Goal: Task Accomplishment & Management: Use online tool/utility

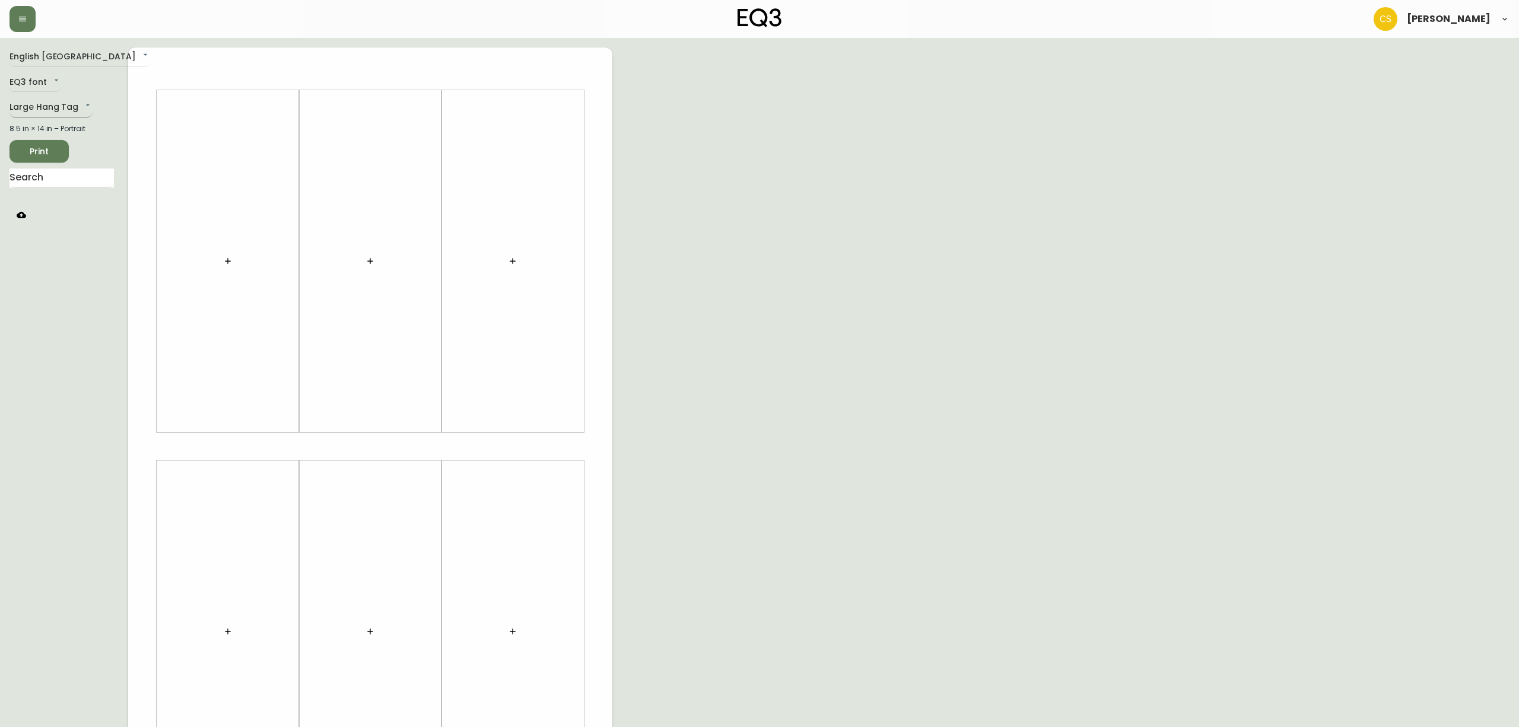
click at [51, 110] on body "[PERSON_NAME] English Canada en_CA EQ3 font EQ3 Large Hang Tag large 8.5 in × 1…" at bounding box center [759, 422] width 1519 height 845
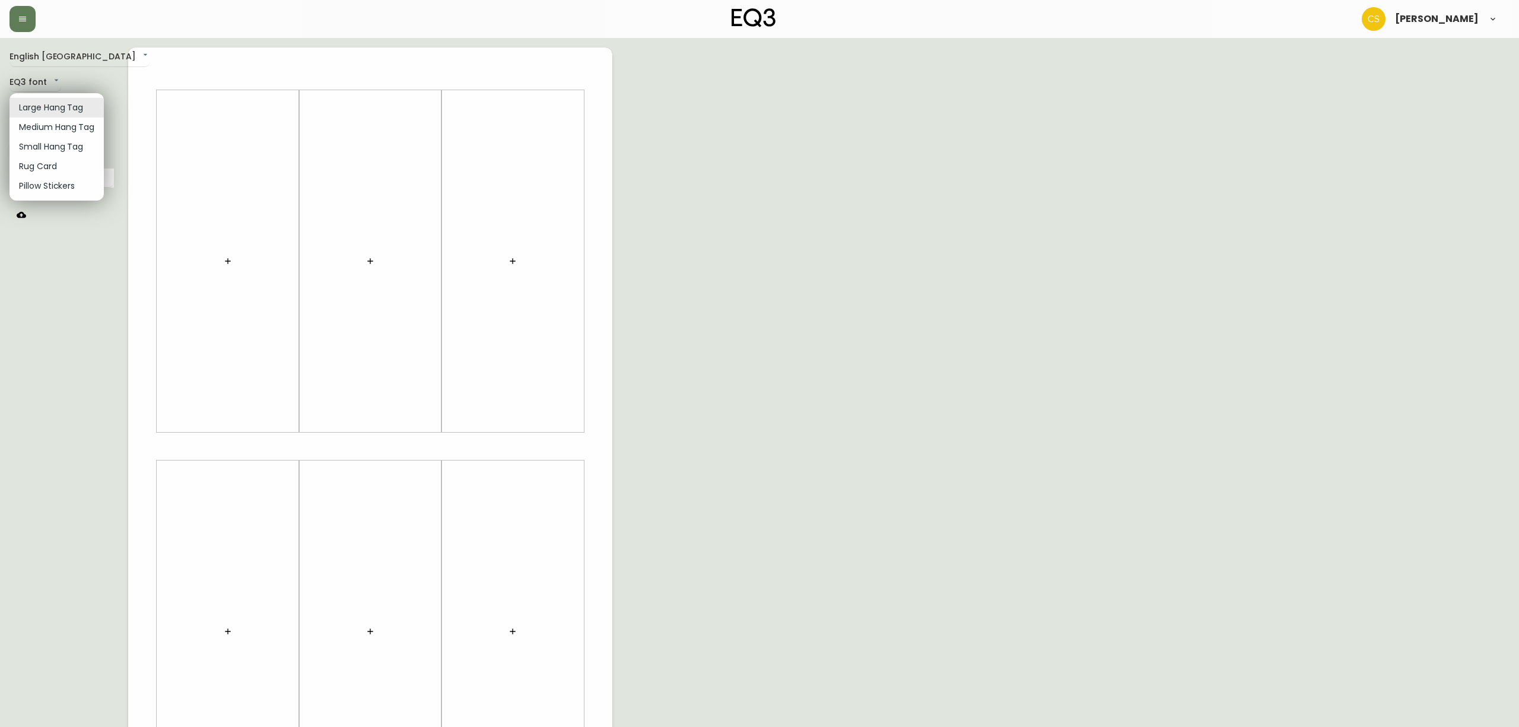
click at [39, 129] on li "Medium Hang Tag" at bounding box center [56, 127] width 94 height 20
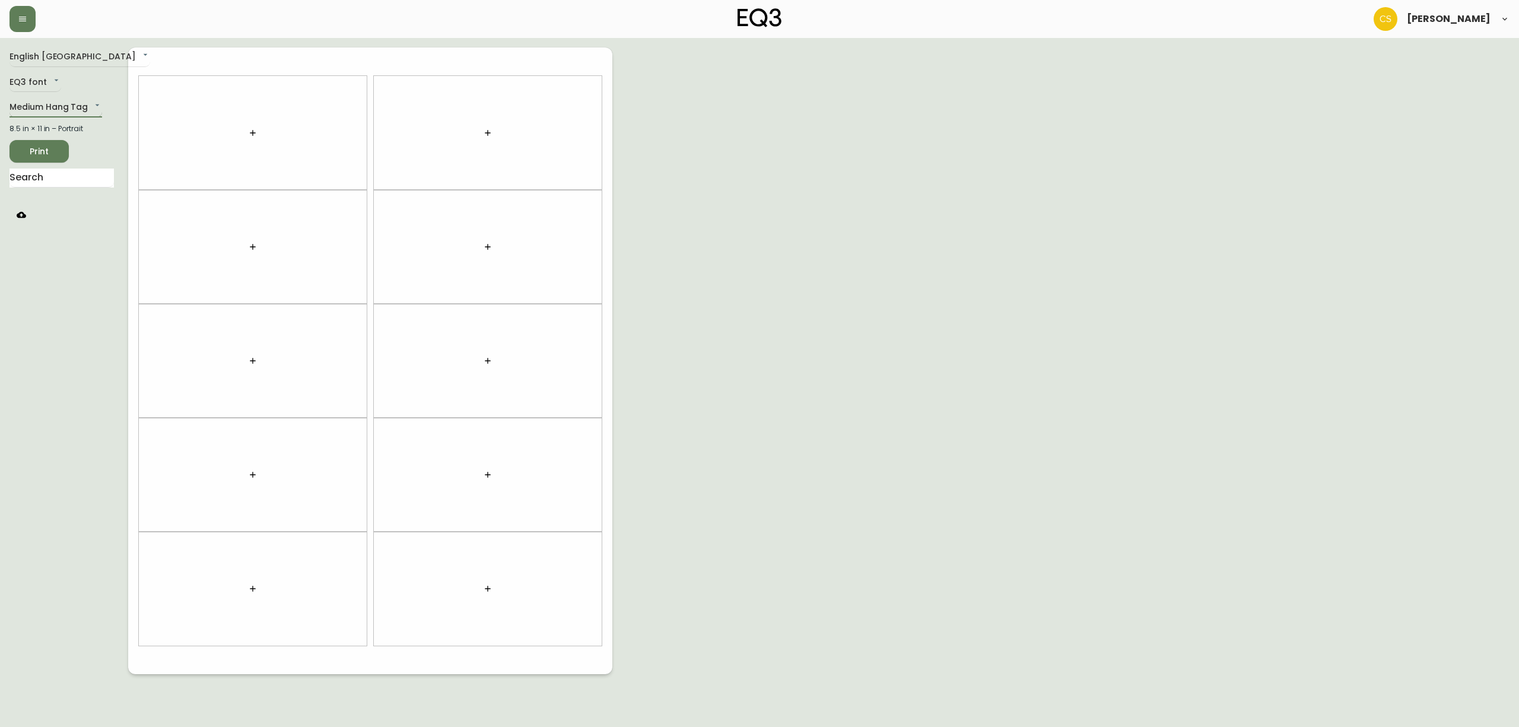
click at [38, 110] on body "[PERSON_NAME] English [GEOGRAPHIC_DATA] en_CA EQ3 font EQ3 Medium Hang Tag medi…" at bounding box center [759, 337] width 1519 height 674
click at [43, 132] on li "Small Hang Tag" at bounding box center [56, 127] width 94 height 20
type input "small"
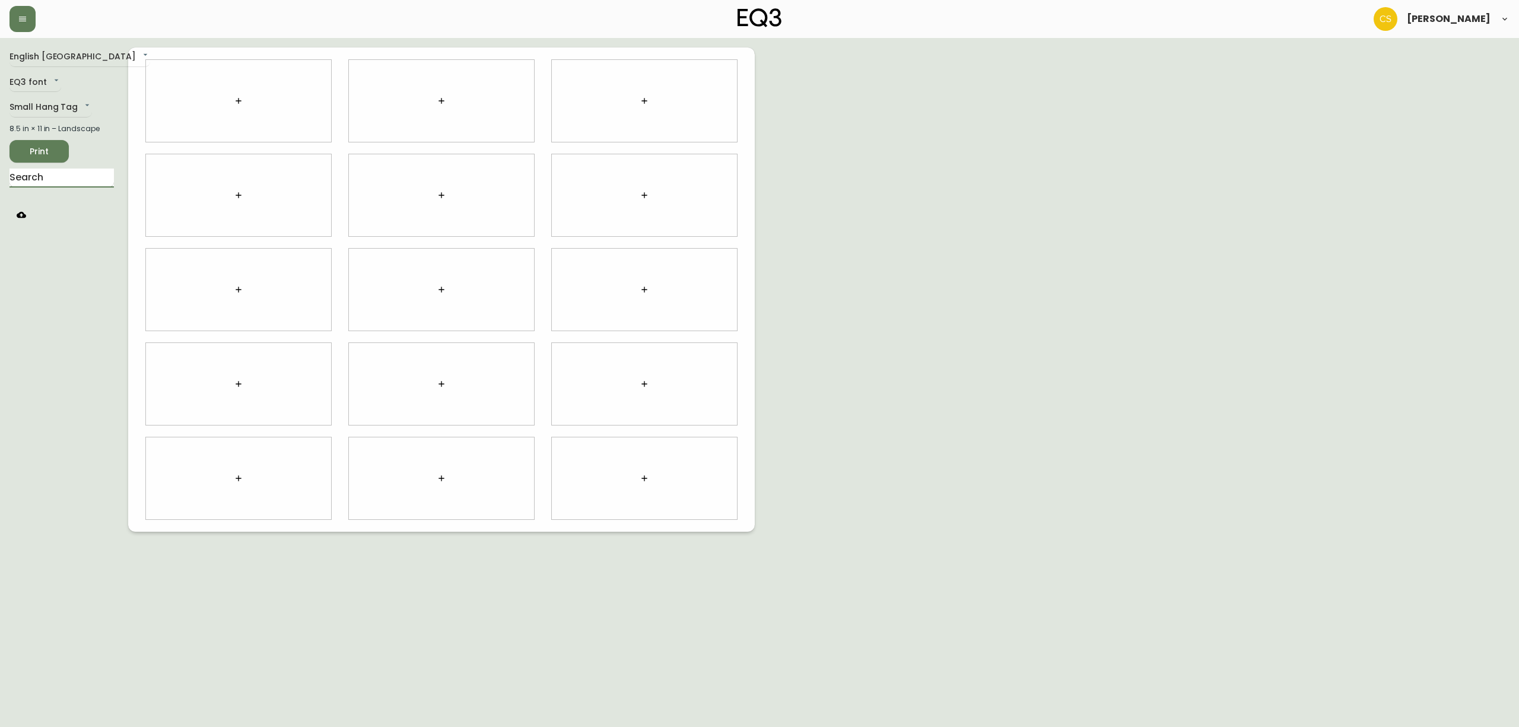
click at [58, 176] on input "text" at bounding box center [61, 178] width 104 height 19
type input "ban"
click at [290, 376] on body "[PERSON_NAME] English Canada en_CA EQ3 font EQ3 Small Hang Tag small 8.5 in × 1…" at bounding box center [759, 266] width 1519 height 532
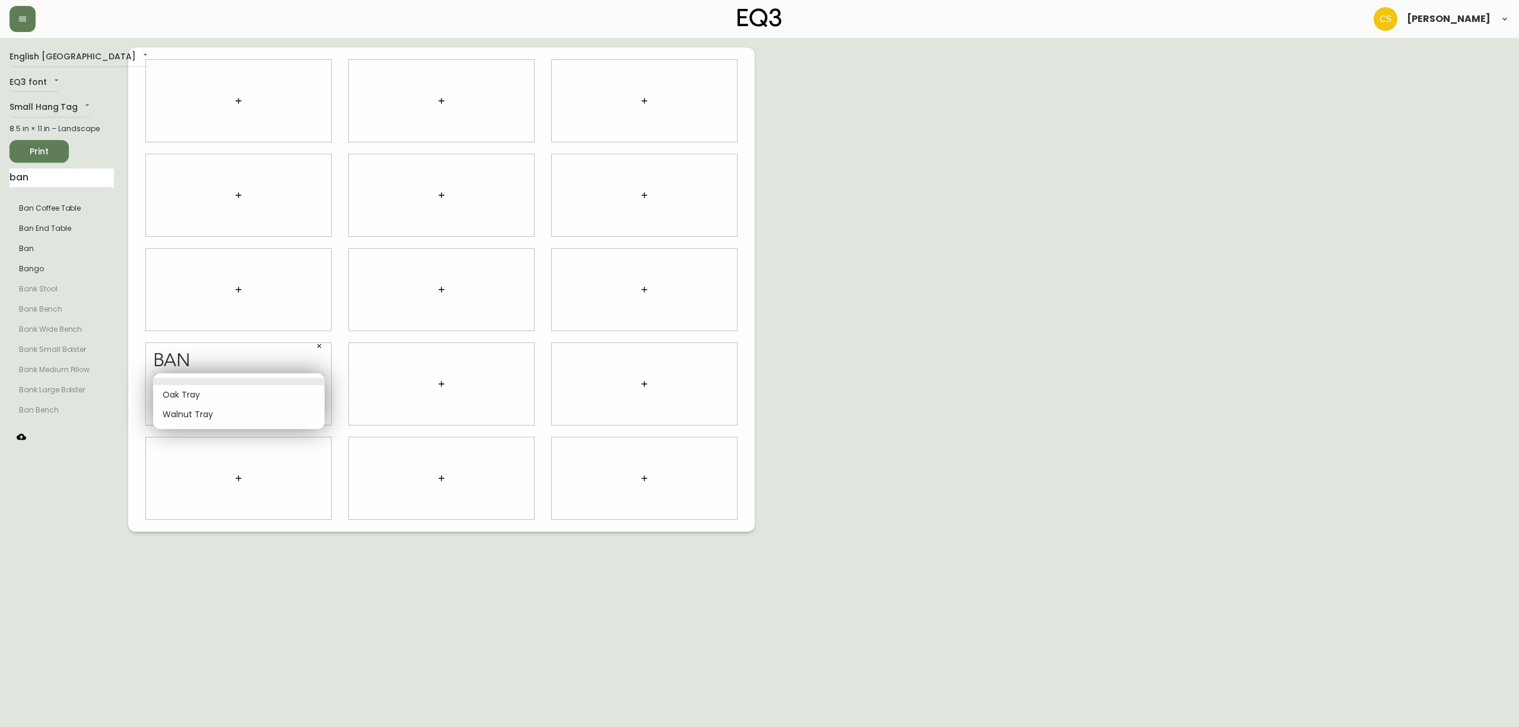
click at [323, 348] on div at bounding box center [759, 363] width 1519 height 727
click at [297, 412] on input "text" at bounding box center [302, 415] width 43 height 14
type input "$999"
click at [883, 300] on div "English Canada en_CA EQ3 font EQ3 Small Hang Tag small 8.5 in × 11 in – Landsca…" at bounding box center [759, 289] width 1500 height 484
click at [43, 150] on span "Print" at bounding box center [39, 151] width 40 height 15
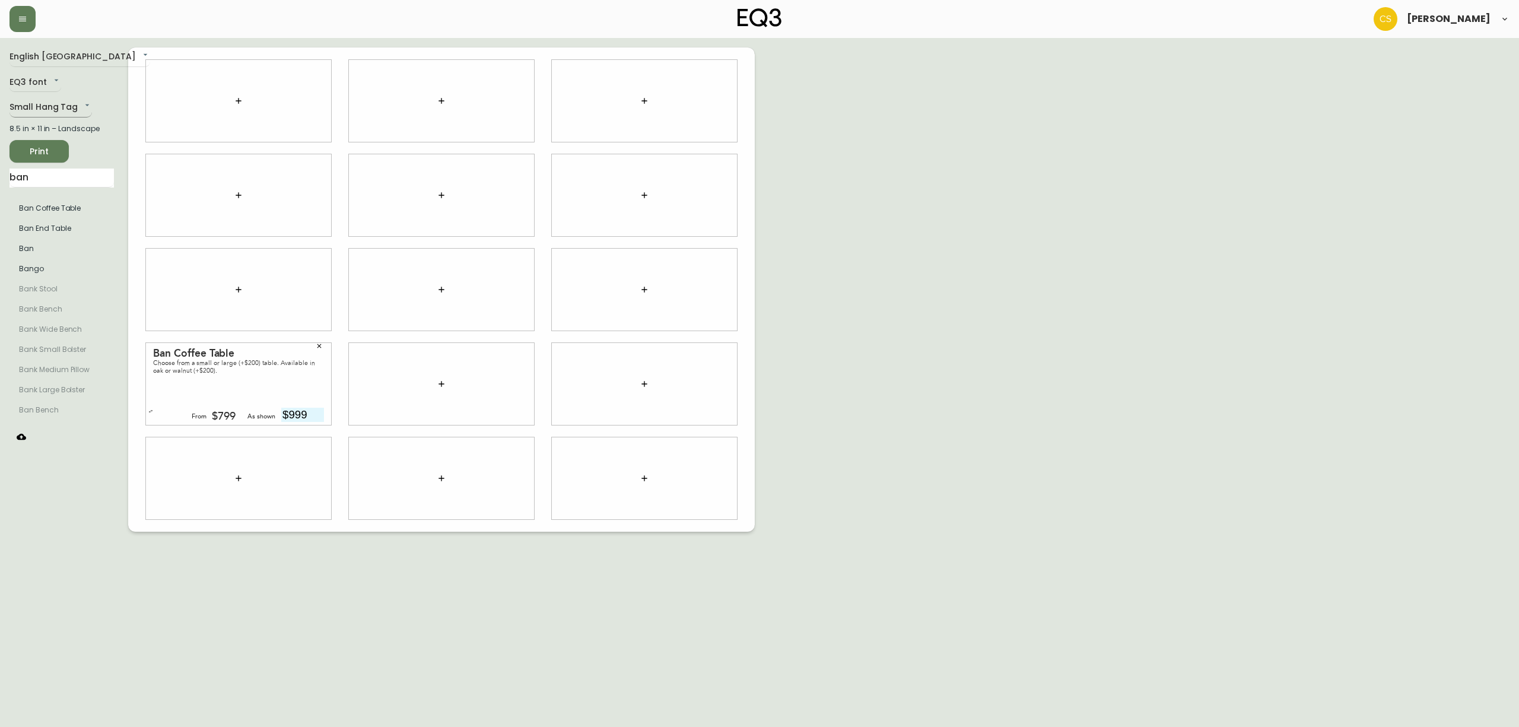
click at [53, 100] on body "[PERSON_NAME] English Canada en_CA EQ3 font EQ3 Small Hang Tag small 8.5 in × 1…" at bounding box center [759, 266] width 1519 height 532
click at [56, 70] on li "Large Hang Tag" at bounding box center [56, 69] width 94 height 20
type input "large"
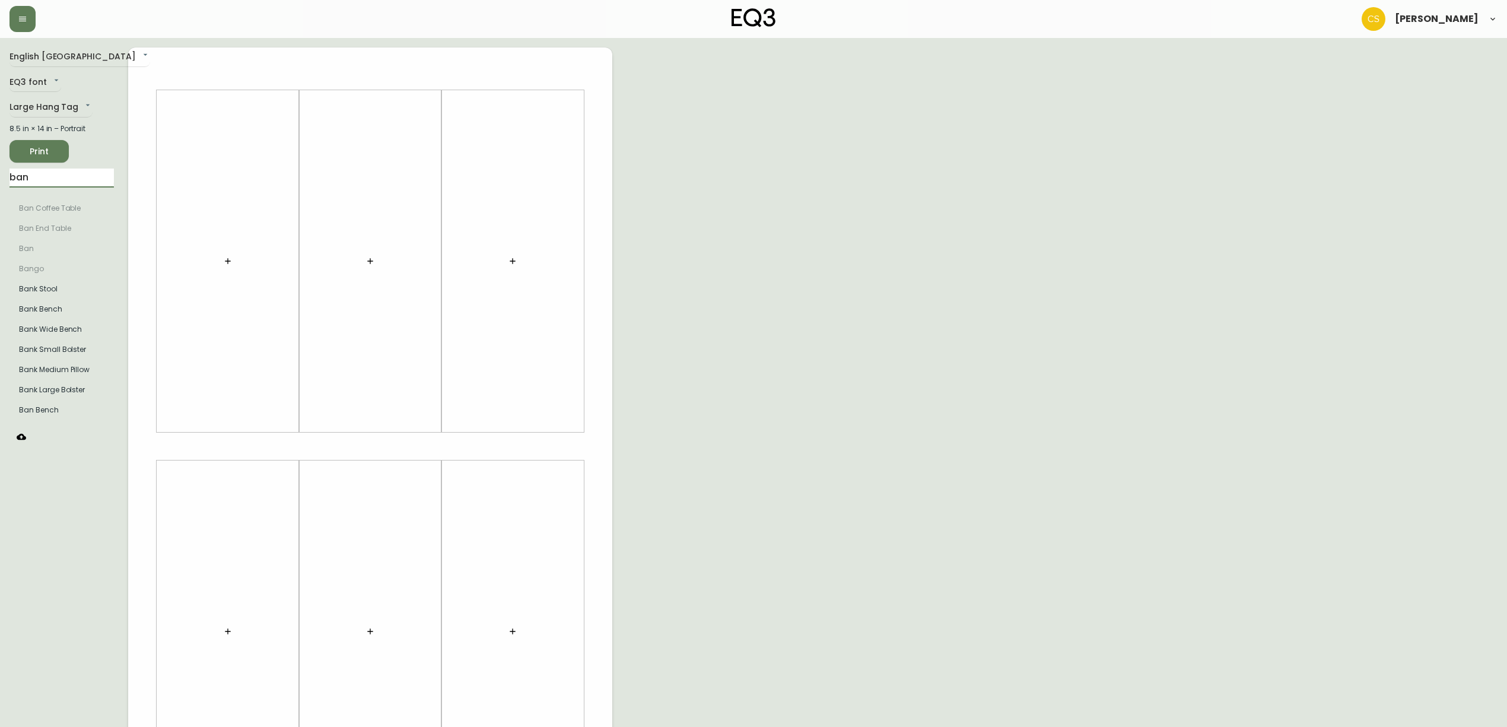
drag, startPoint x: 42, startPoint y: 174, endPoint x: 0, endPoint y: 170, distance: 41.7
click at [0, 170] on main "English [GEOGRAPHIC_DATA] en_CA EQ3 font EQ3 Large Hang Tag large 8.5 in × 14 i…" at bounding box center [753, 441] width 1507 height 807
click at [51, 179] on input "text" at bounding box center [61, 178] width 104 height 19
type input "r"
type input "wander"
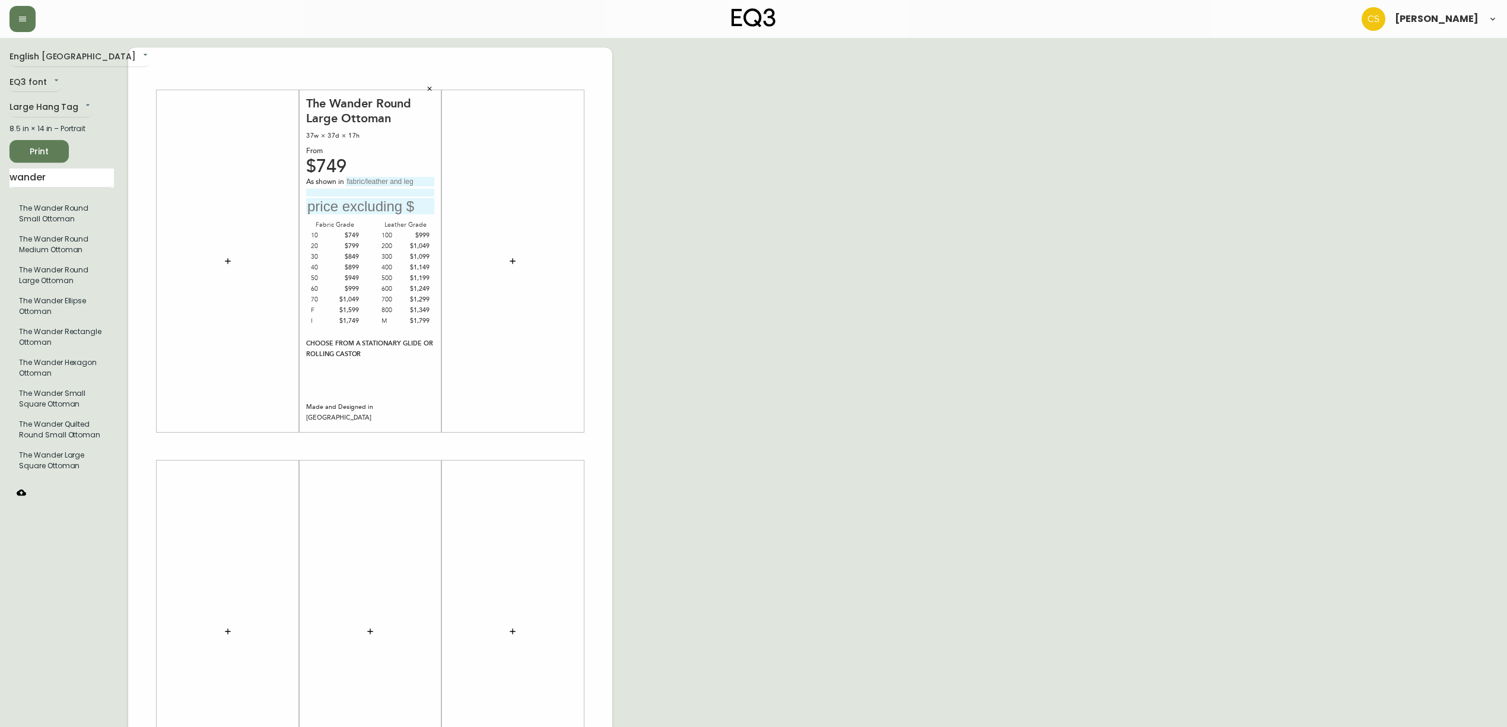
click at [366, 184] on input "text" at bounding box center [390, 181] width 88 height 9
click at [411, 176] on div "The Wander Round Large Ottoman 37w × 37d × 17h From $749 As shown in grade 500,…" at bounding box center [370, 261] width 128 height 331
drag, startPoint x: 427, startPoint y: 178, endPoint x: 482, endPoint y: 185, distance: 55.1
click at [482, 185] on div "The Wander Round Large Ottoman 37w × 37d × 17h From $749 As shown in grade 500,…" at bounding box center [370, 445] width 484 height 797
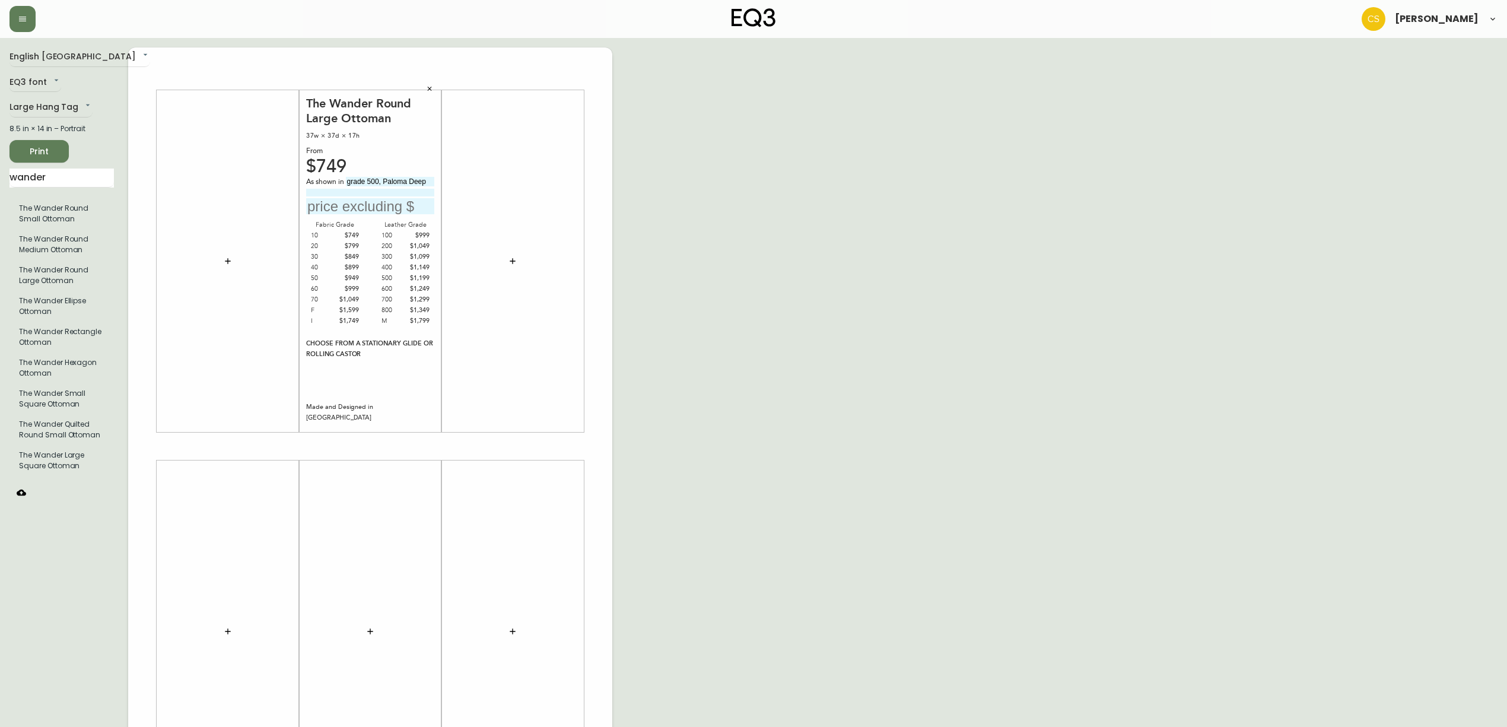
scroll to position [0, 0]
type input "grade 500, Paloma Deep"
click at [321, 189] on input at bounding box center [370, 193] width 128 height 8
paste input "Green"
click at [348, 196] on input "Green." at bounding box center [370, 193] width 128 height 8
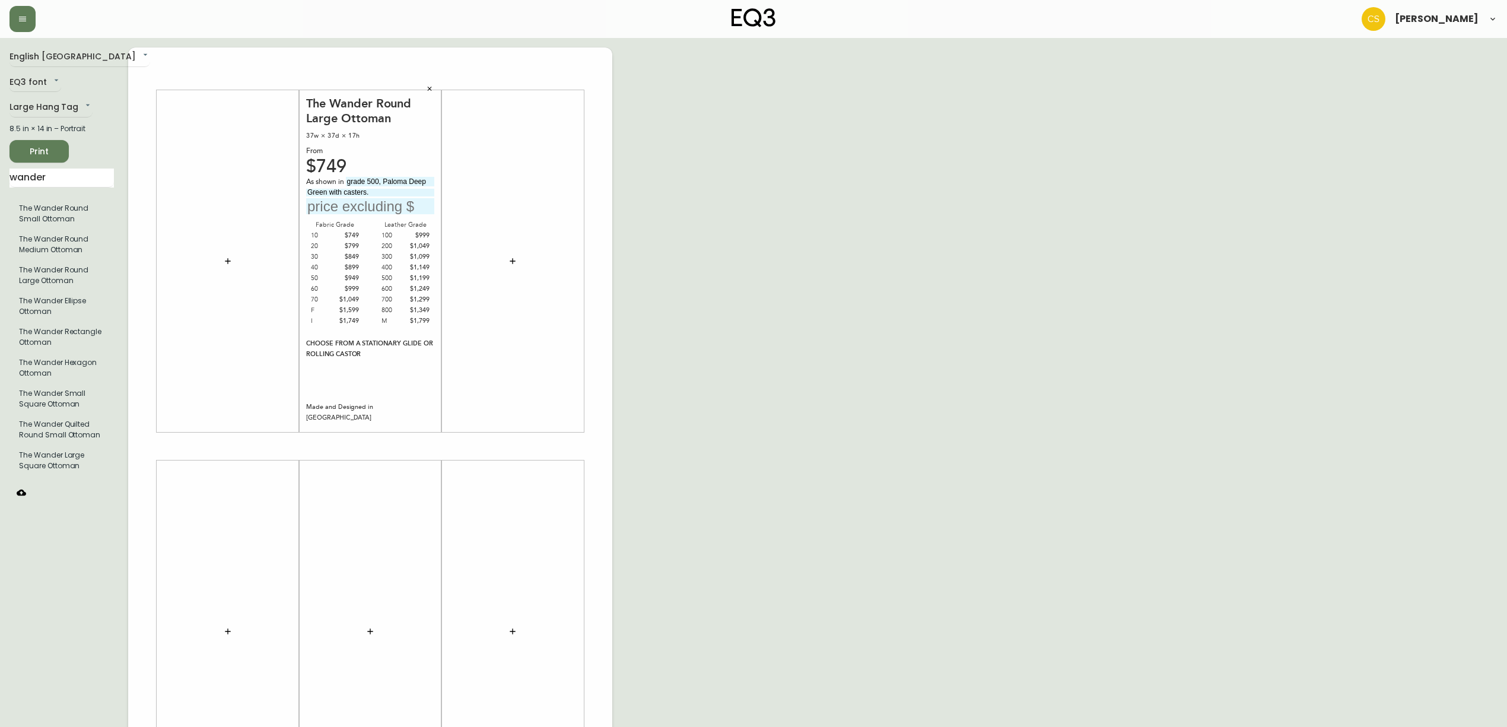
type input "Green with casters."
click at [362, 209] on input "text" at bounding box center [370, 206] width 128 height 16
type input "$1199"
click at [767, 274] on div "English Canada en_CA EQ3 font EQ3 Large Hang Tag large 8.5 in × 14 in – Portrai…" at bounding box center [753, 445] width 1488 height 797
click at [345, 191] on input "Green with casters." at bounding box center [370, 193] width 128 height 8
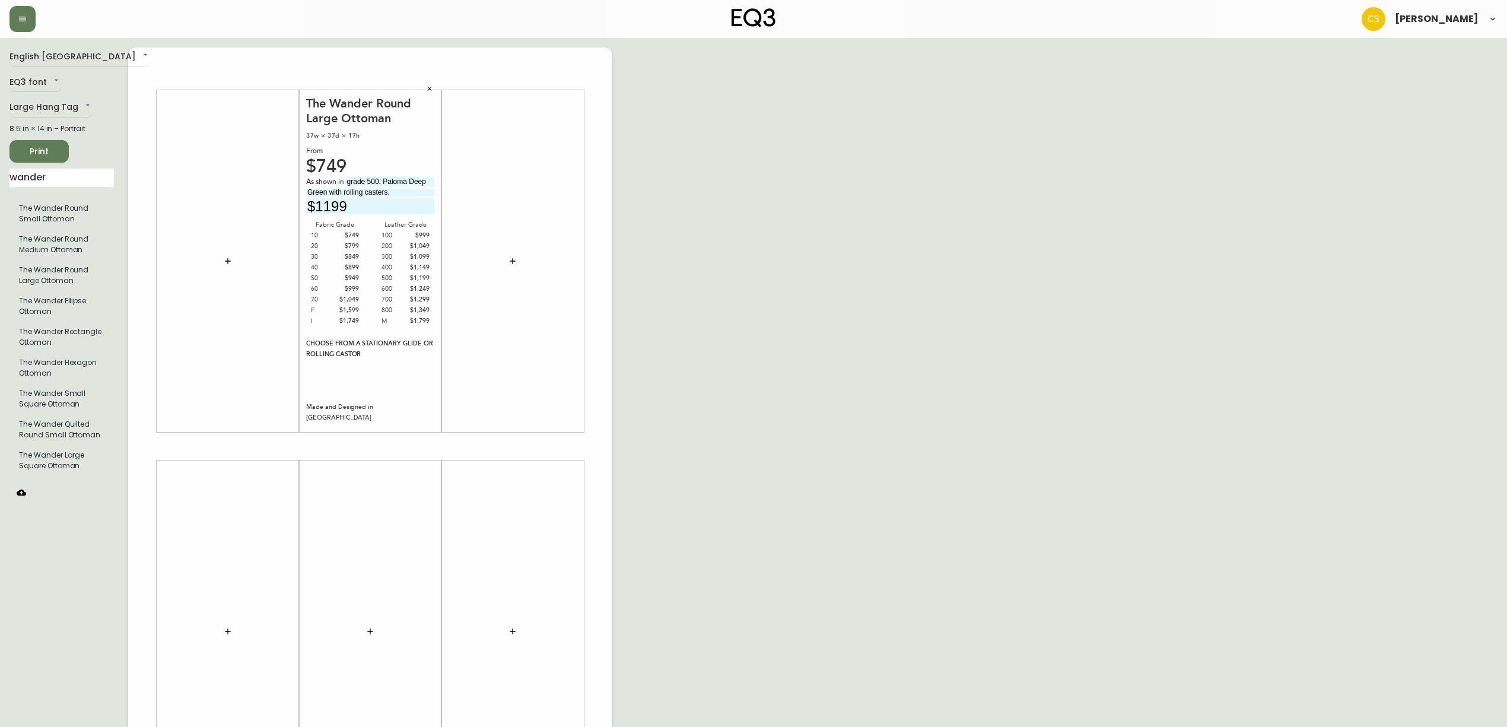
type input "Green with rolling casters."
click at [53, 152] on span "Print" at bounding box center [39, 151] width 40 height 15
click at [428, 87] on icon "button" at bounding box center [429, 88] width 7 height 7
